Goal: Task Accomplishment & Management: Manage account settings

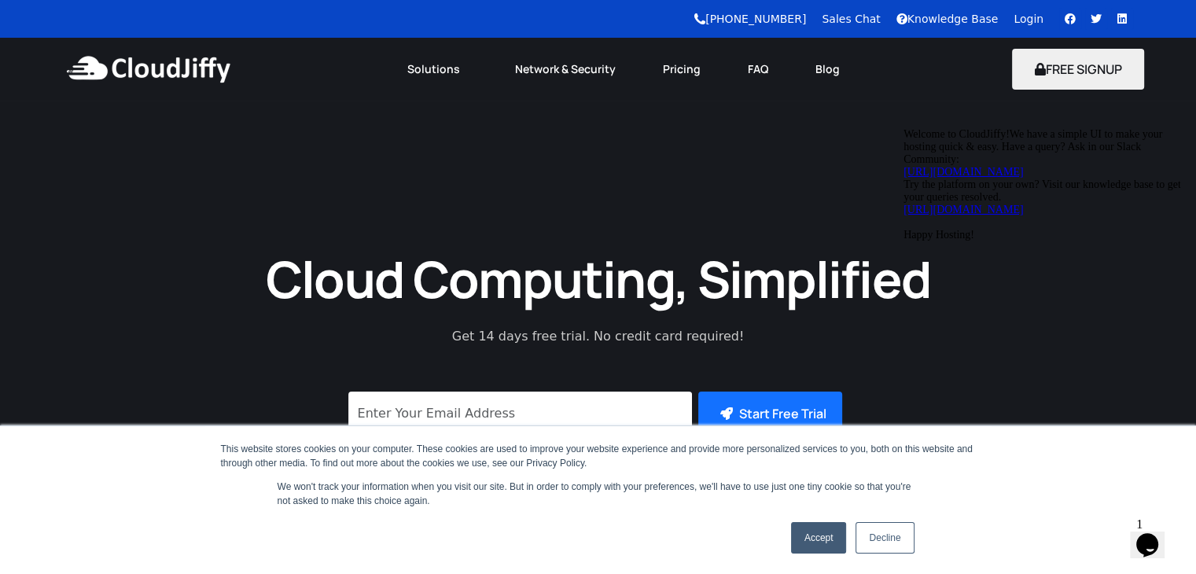
click at [1019, 22] on link "Login" at bounding box center [1028, 19] width 30 height 13
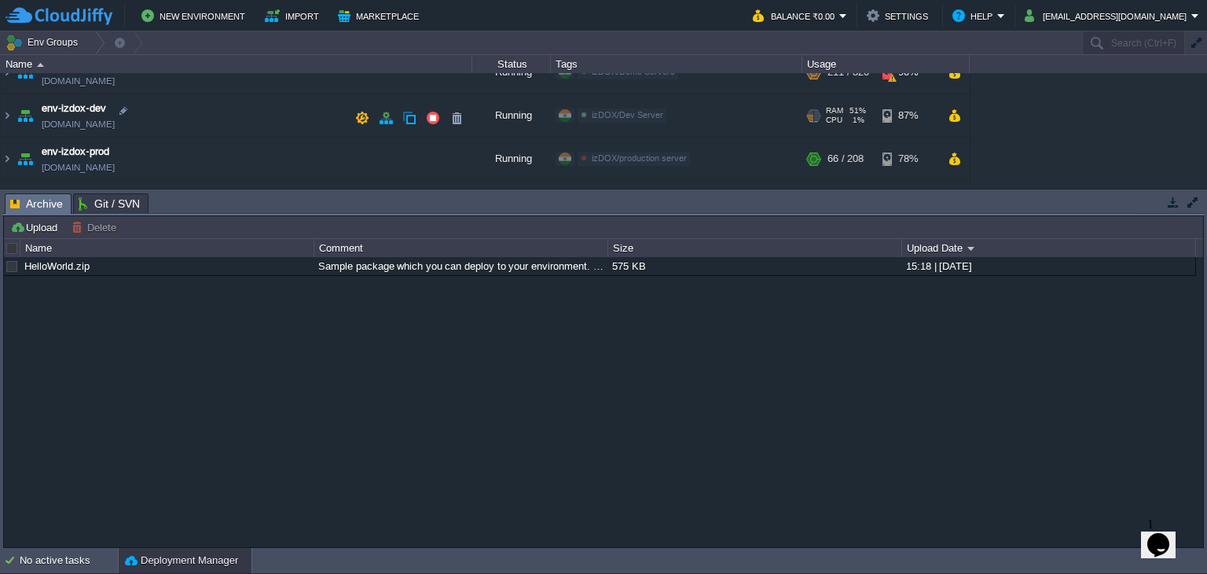
scroll to position [192, 0]
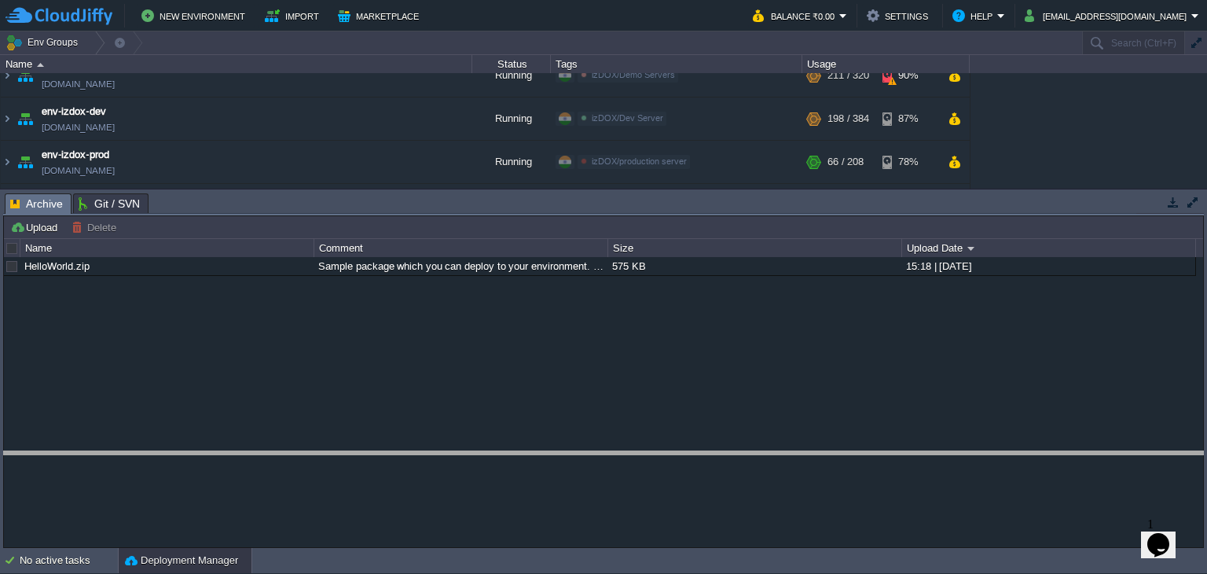
drag, startPoint x: 704, startPoint y: 213, endPoint x: 786, endPoint y: 465, distance: 264.7
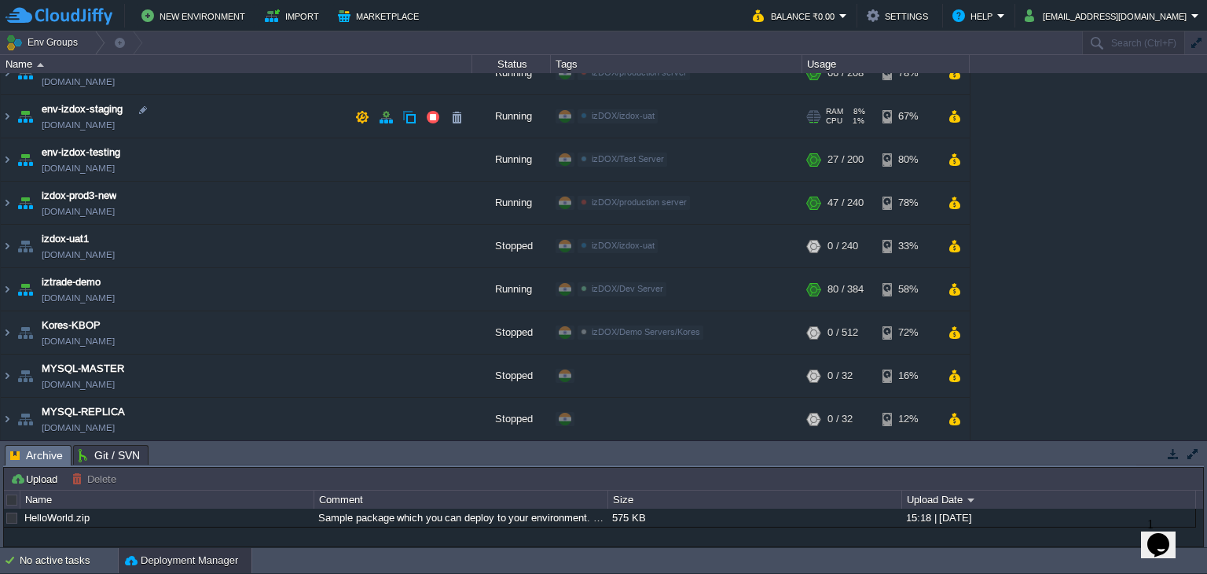
scroll to position [0, 0]
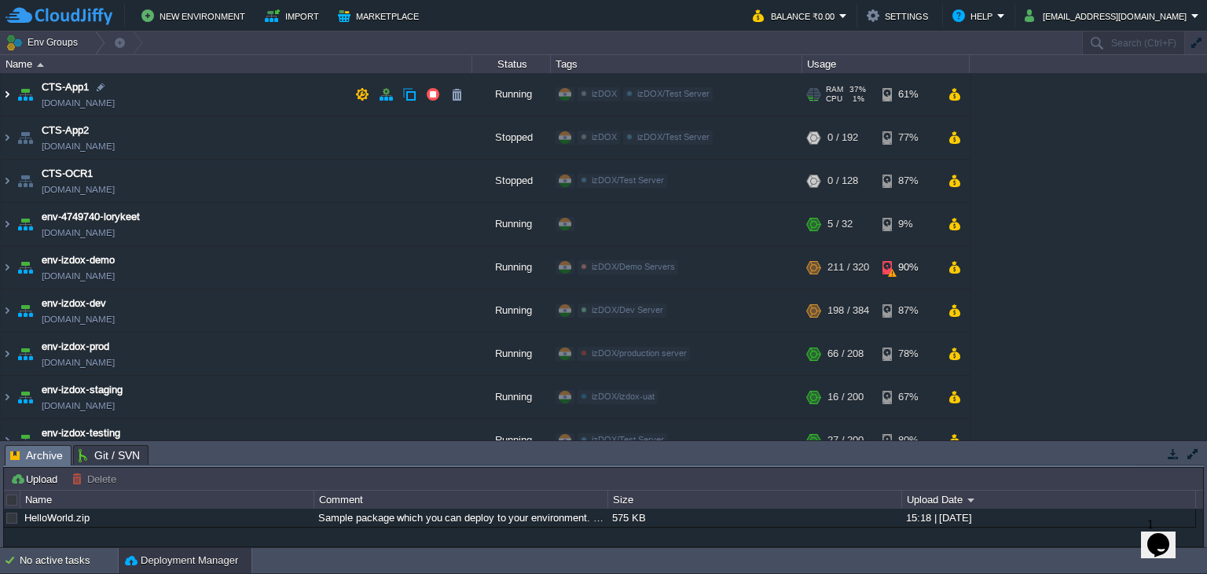
click at [7, 92] on img at bounding box center [7, 94] width 13 height 42
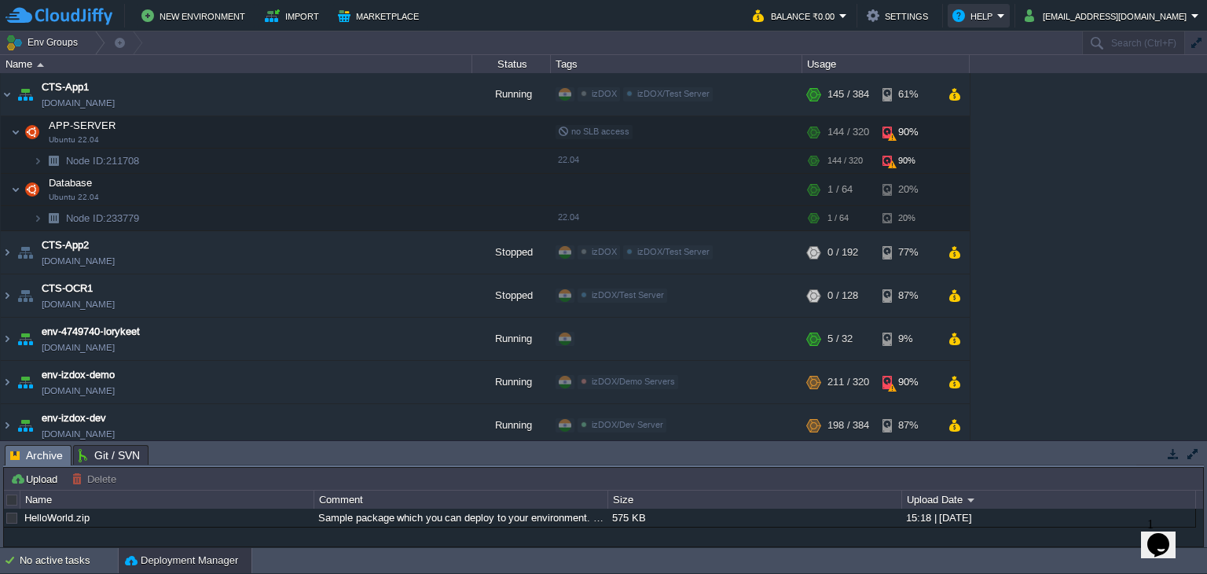
click at [998, 20] on button "Help" at bounding box center [975, 15] width 45 height 19
click at [1186, 245] on div "CTS-App1 cts-app1.cloudjiffy.net Running izDOX izDOX/Test Server Edit RAM 37% C…" at bounding box center [603, 256] width 1207 height 367
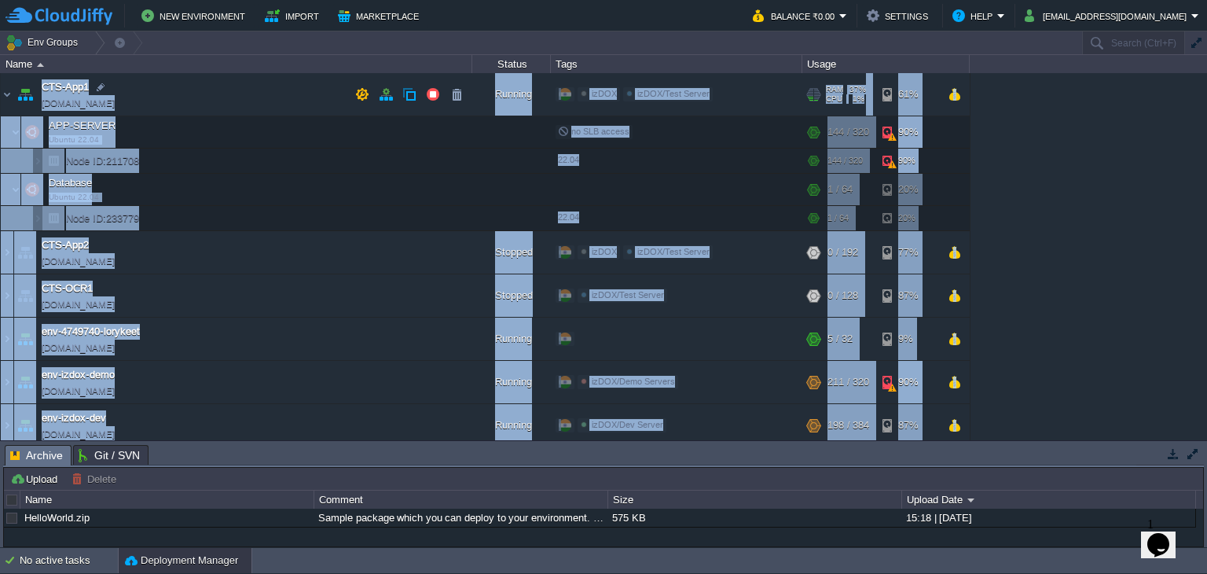
drag, startPoint x: 101, startPoint y: 86, endPoint x: 31, endPoint y: 89, distance: 70.0
click at [31, 89] on div "CTS-App1 cts-app1.cloudjiffy.net Running izDOX izDOX/Test Server Edit RAM 37% C…" at bounding box center [603, 256] width 1207 height 367
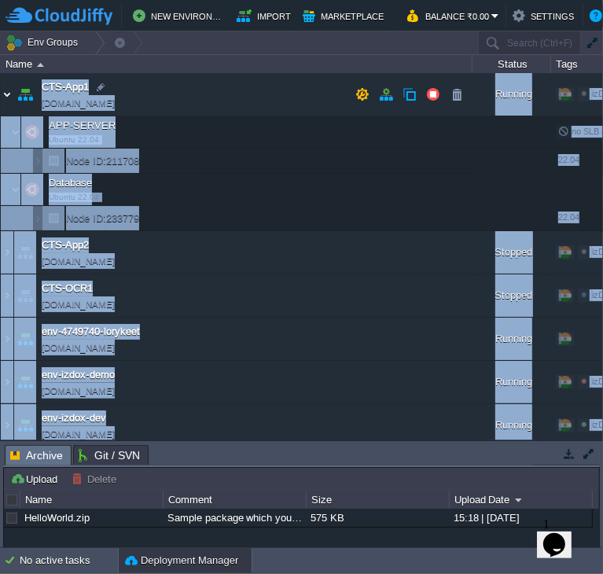
click at [3, 94] on img at bounding box center [7, 94] width 13 height 42
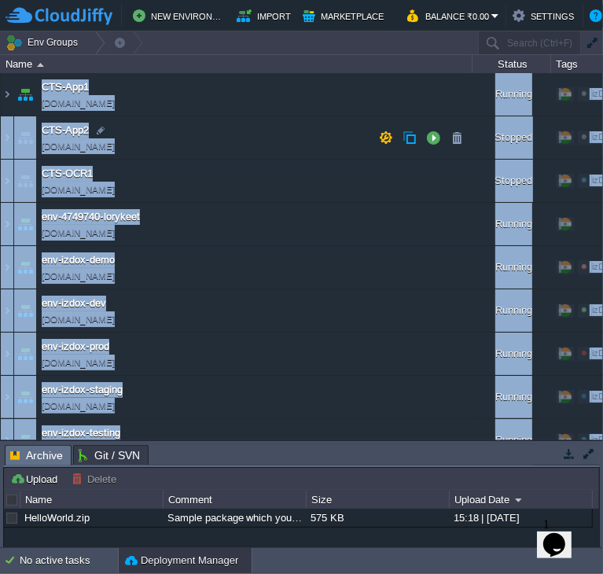
click at [211, 120] on td "CTS-App2 cts-app1-clone387543.cloudjiffy.net" at bounding box center [237, 137] width 472 height 43
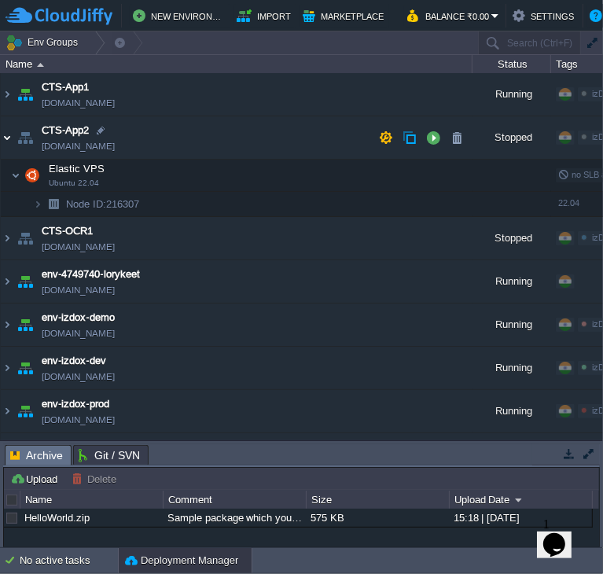
click at [5, 134] on img at bounding box center [7, 137] width 13 height 42
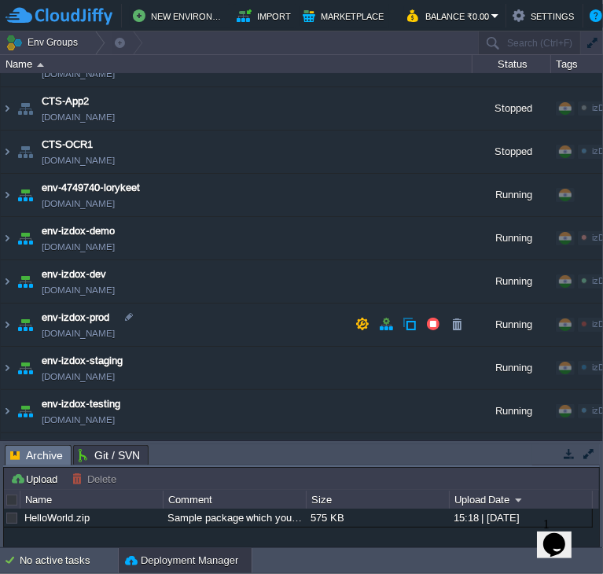
scroll to position [25, 0]
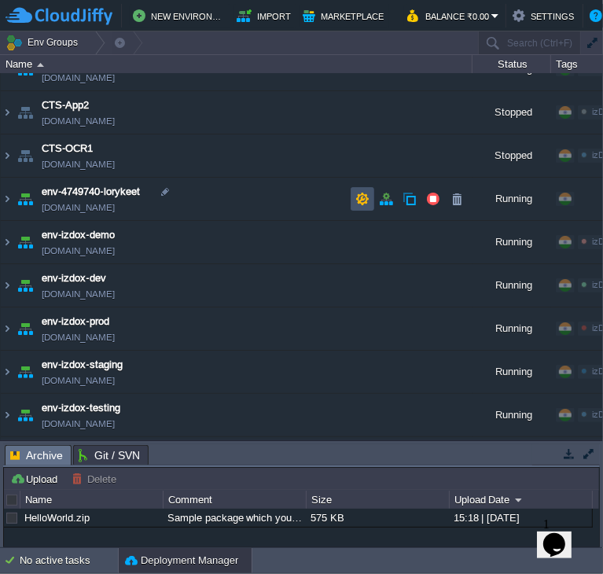
click at [363, 193] on button "button" at bounding box center [362, 199] width 14 height 14
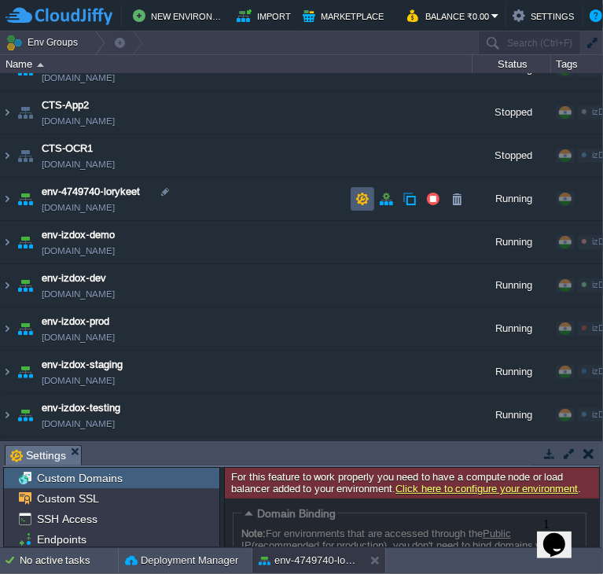
click at [364, 199] on button "button" at bounding box center [362, 199] width 14 height 14
click at [5, 200] on img at bounding box center [7, 199] width 13 height 42
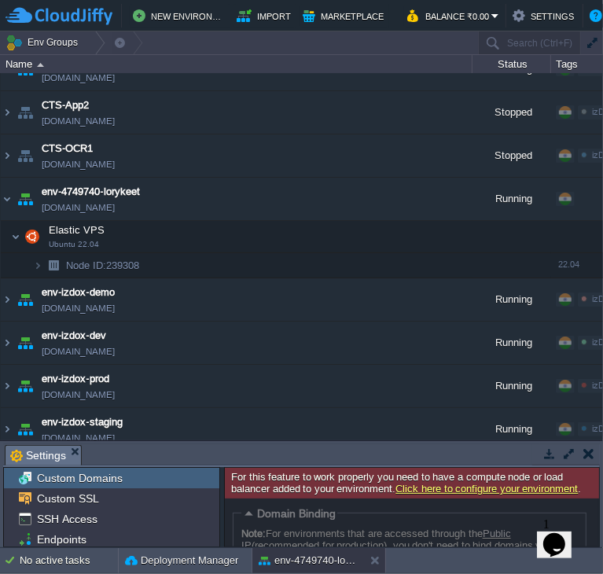
scroll to position [0, 0]
click at [274, 234] on td at bounding box center [284, 236] width 24 height 24
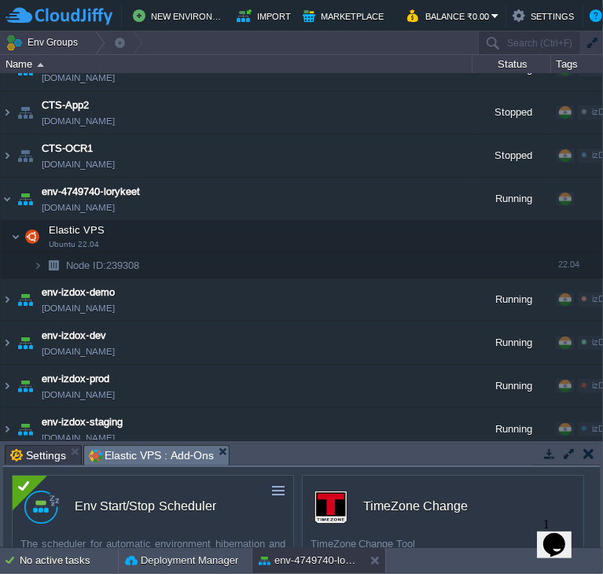
scroll to position [68, 0]
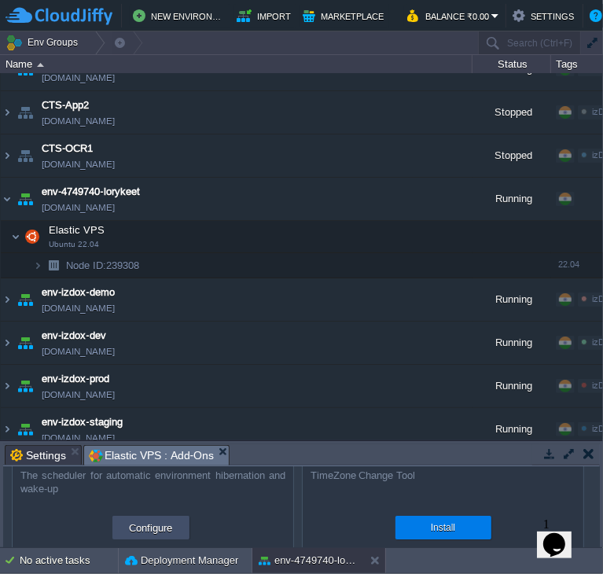
click at [141, 530] on button "Configure" at bounding box center [151, 527] width 53 height 19
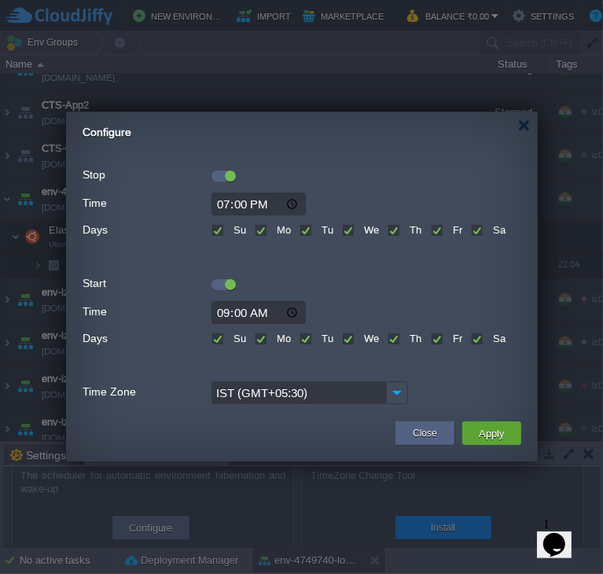
click at [226, 171] on div at bounding box center [230, 176] width 11 height 11
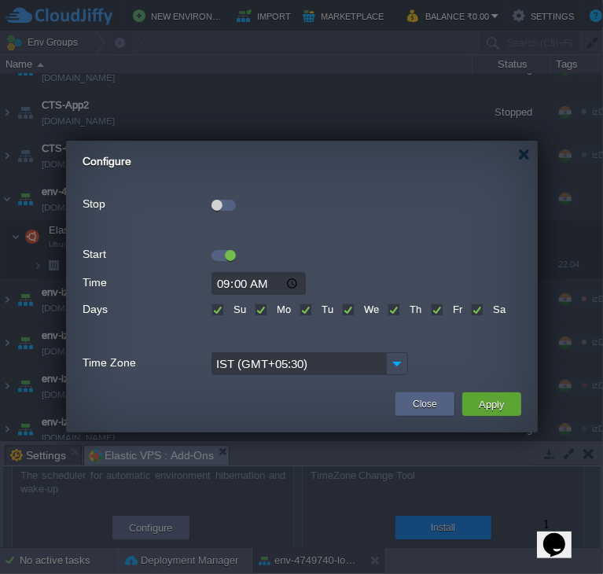
click at [218, 200] on div at bounding box center [216, 205] width 11 height 11
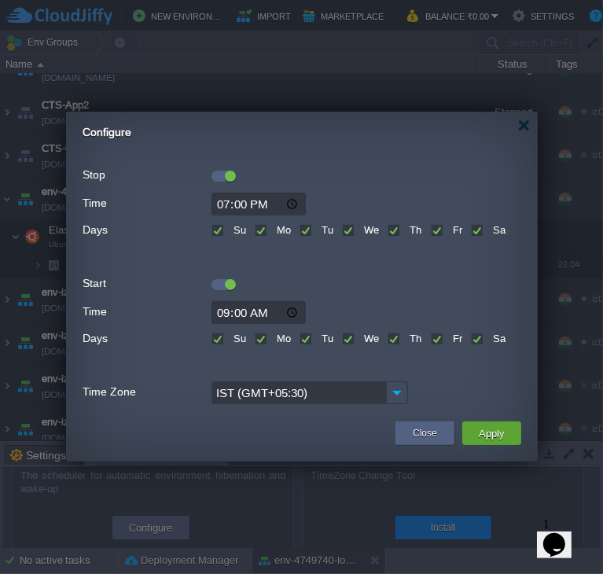
click at [219, 281] on div at bounding box center [223, 284] width 24 height 11
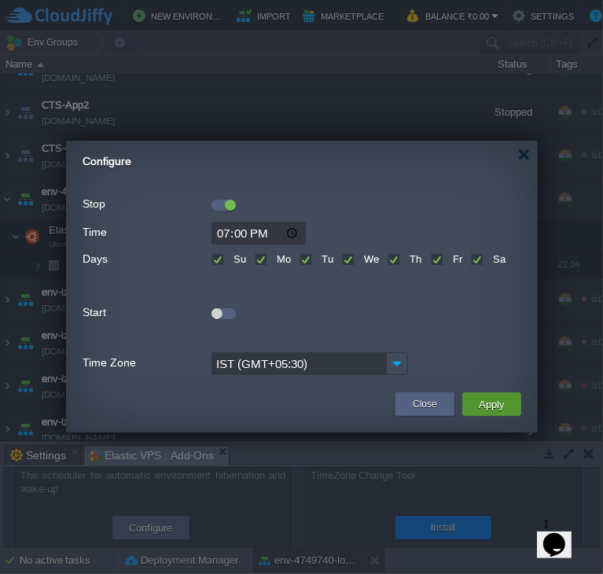
click at [481, 402] on button "Apply" at bounding box center [491, 404] width 35 height 19
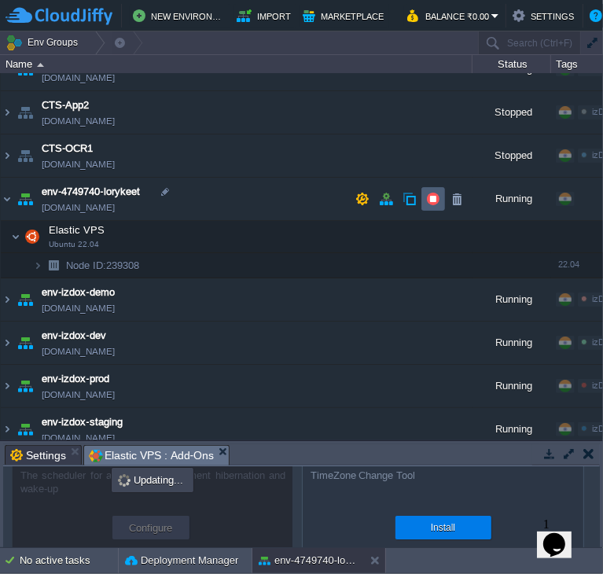
click at [431, 192] on button "button" at bounding box center [433, 199] width 14 height 14
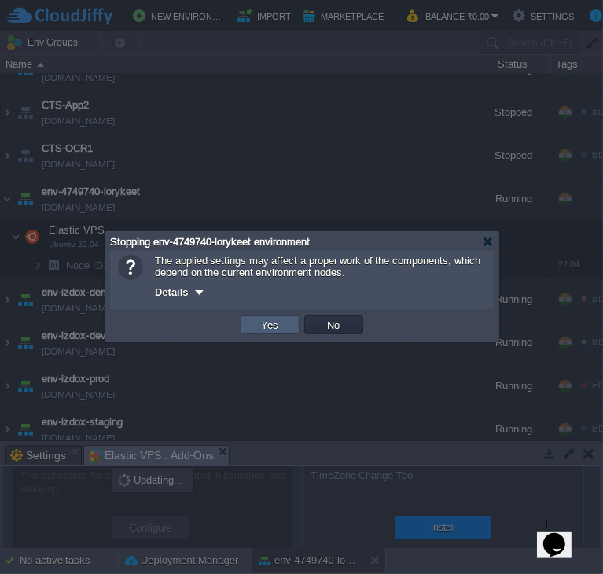
click at [270, 328] on button "Yes" at bounding box center [270, 325] width 27 height 14
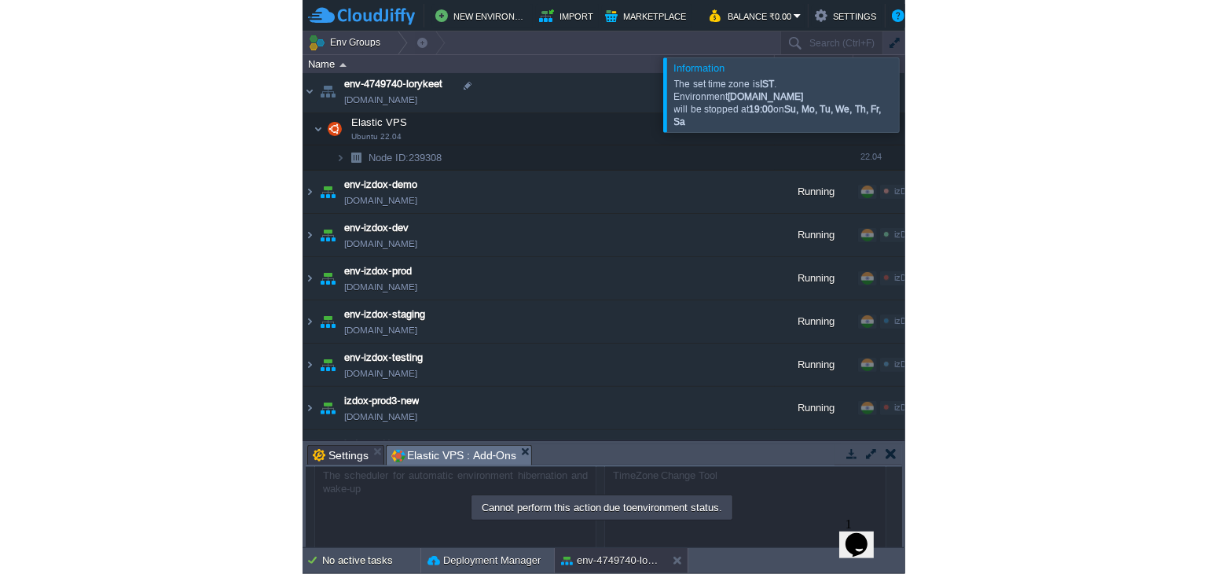
scroll to position [0, 0]
